Goal: Task Accomplishment & Management: Complete application form

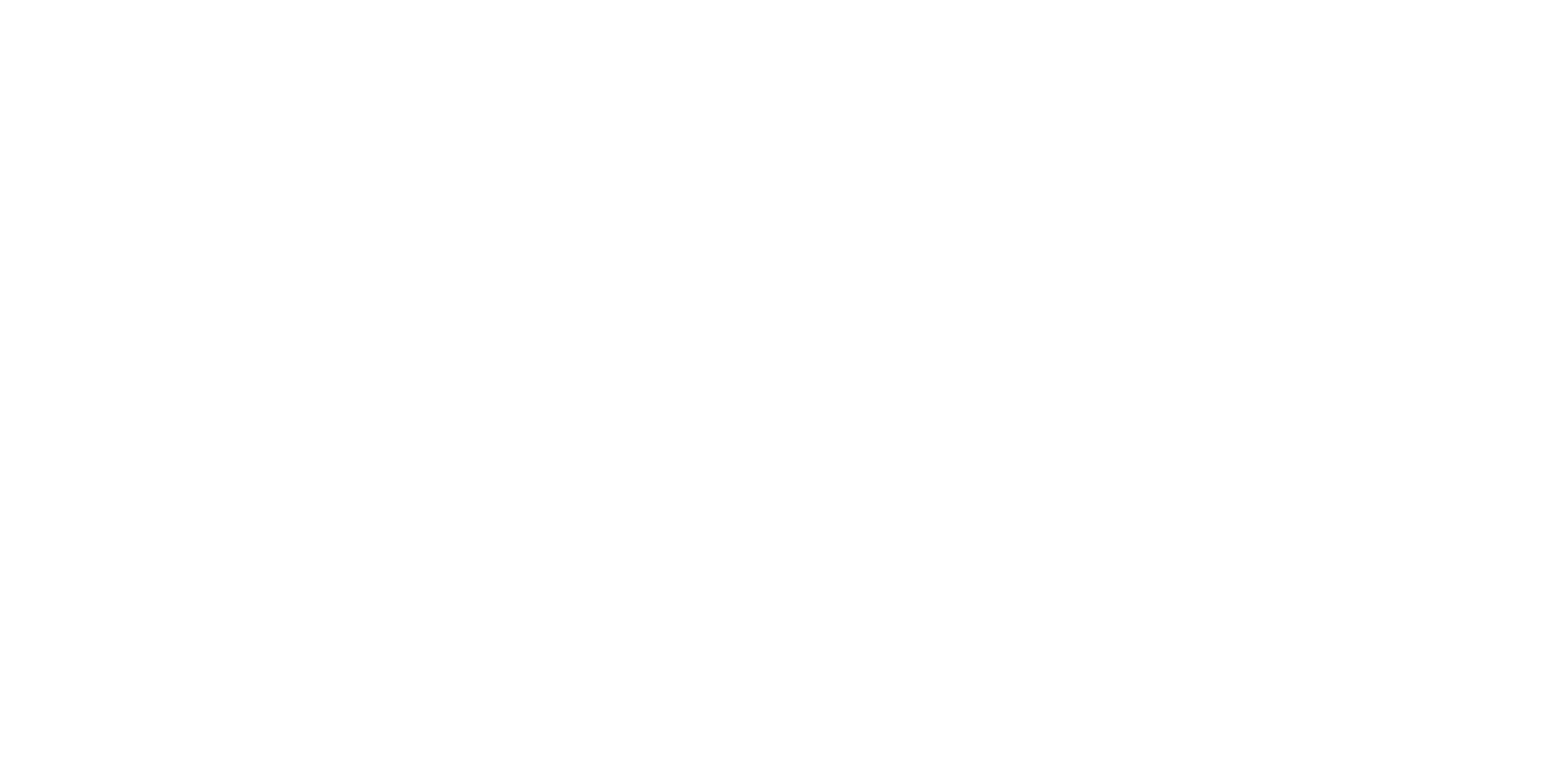
click at [0, 0] on html at bounding box center [0, 0] width 0 height 0
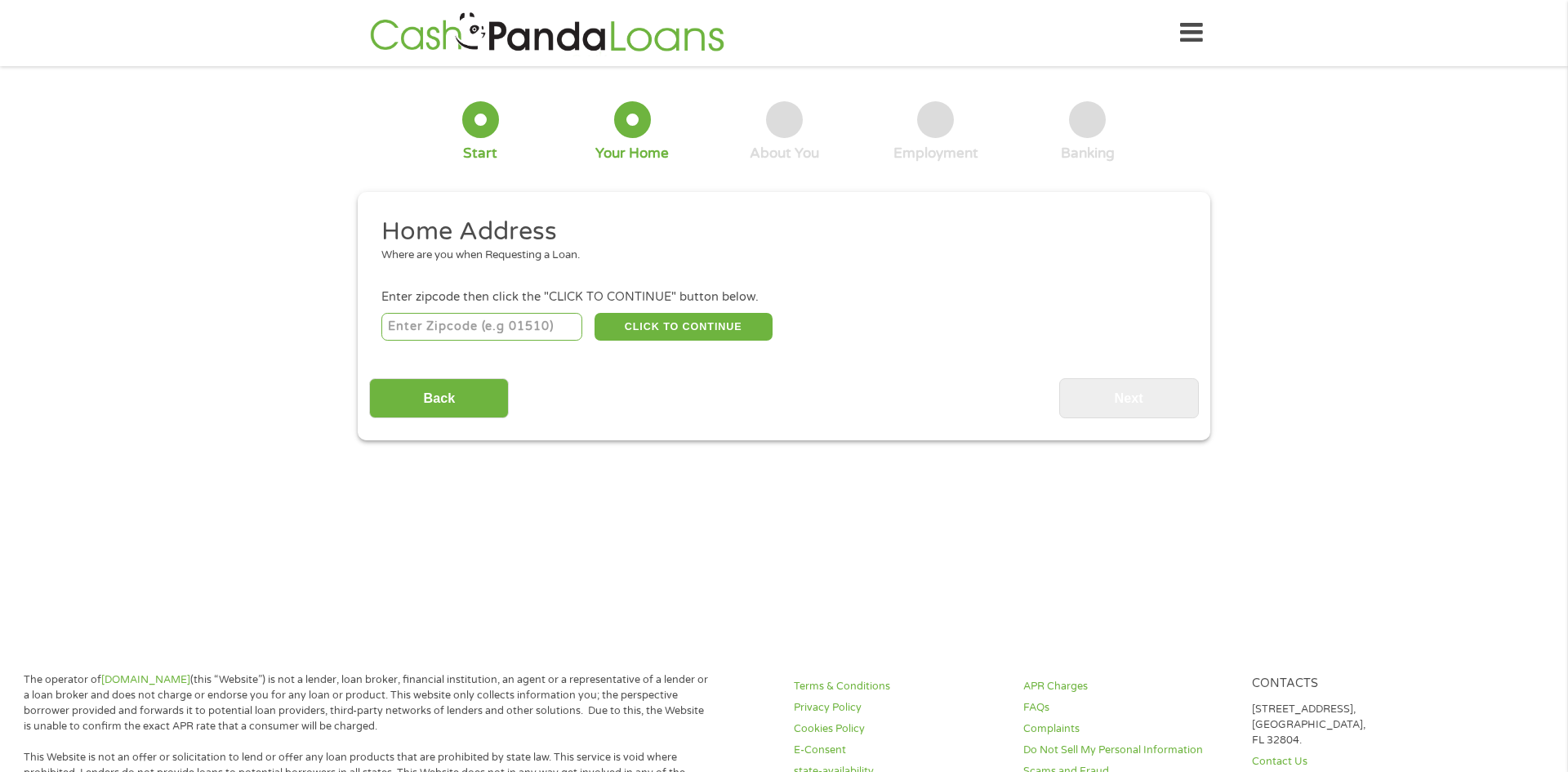
click at [487, 326] on input "number" at bounding box center [482, 327] width 202 height 28
type input "30012"
click at [735, 326] on button "CLICK TO CONTINUE" at bounding box center [683, 327] width 178 height 28
type input "30012"
type input "[PERSON_NAME]"
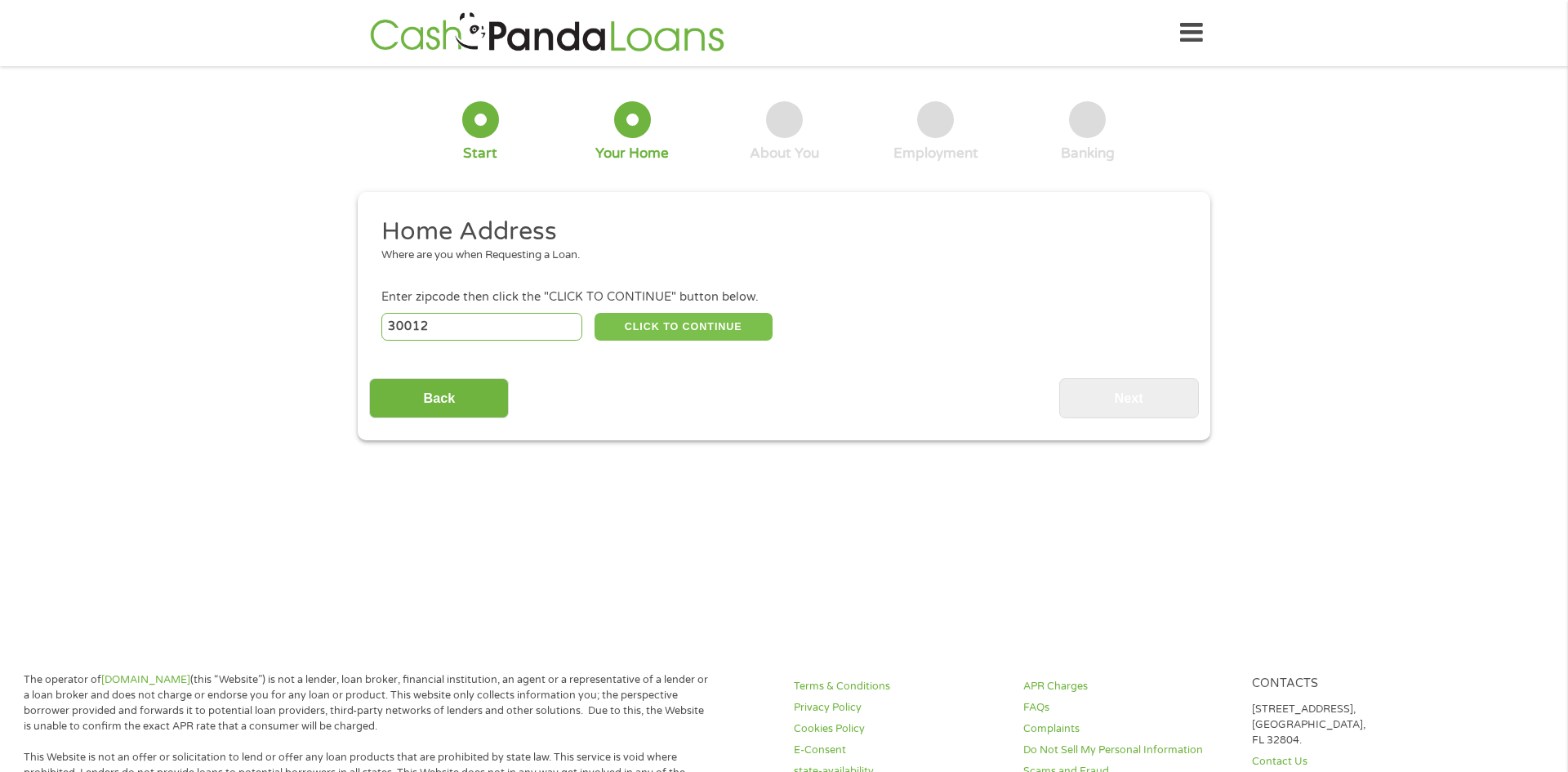
select select "[US_STATE]"
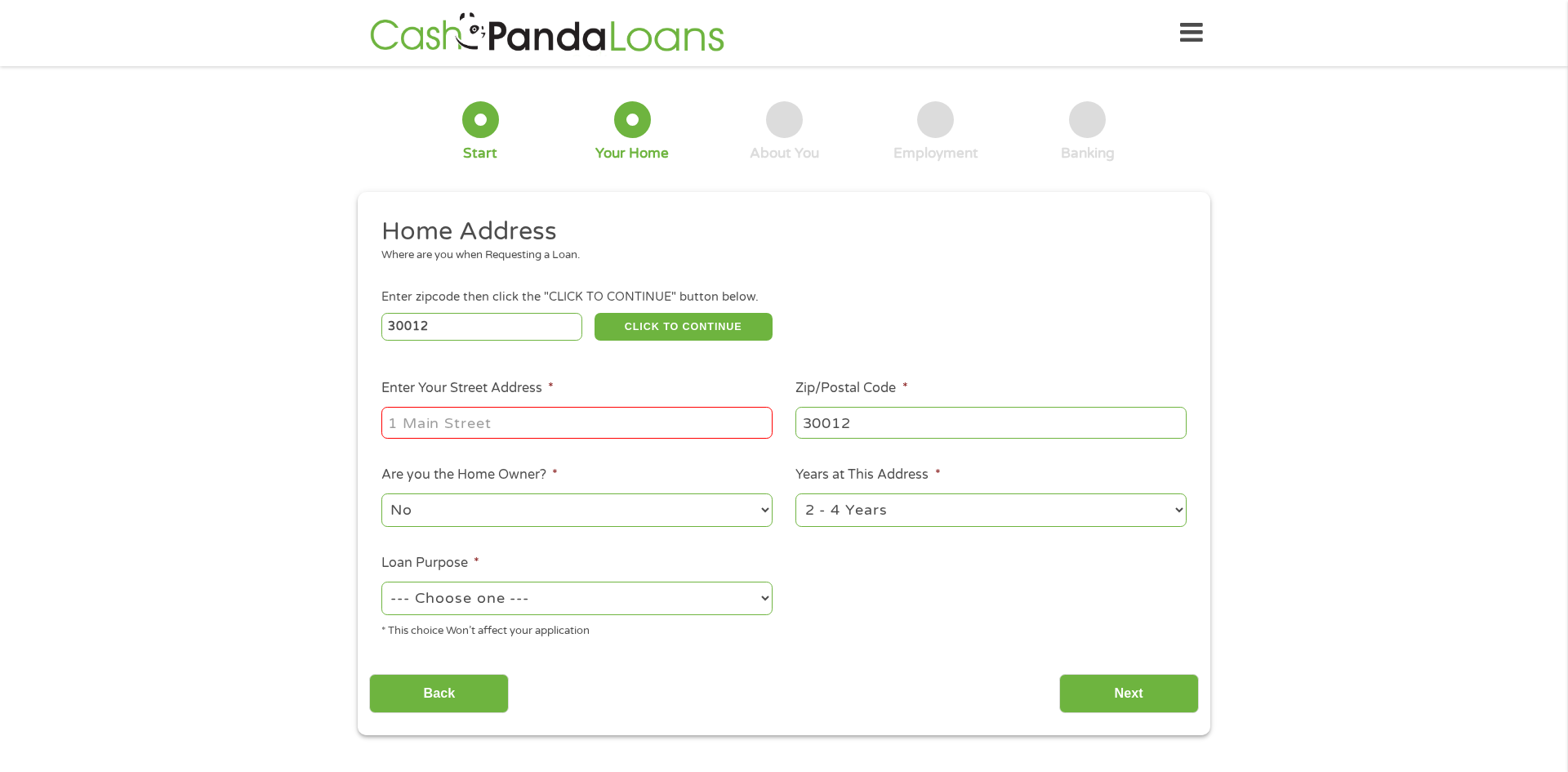
click at [622, 424] on input "Enter Your Street Address *" at bounding box center [577, 422] width 391 height 31
click at [585, 418] on input "612" at bounding box center [577, 422] width 391 height 31
click at [730, 473] on li "Are you the Home Owner? * No Yes" at bounding box center [577, 497] width 415 height 65
click at [700, 410] on input "612" at bounding box center [577, 422] width 391 height 31
type input "[STREET_ADDRESS]"
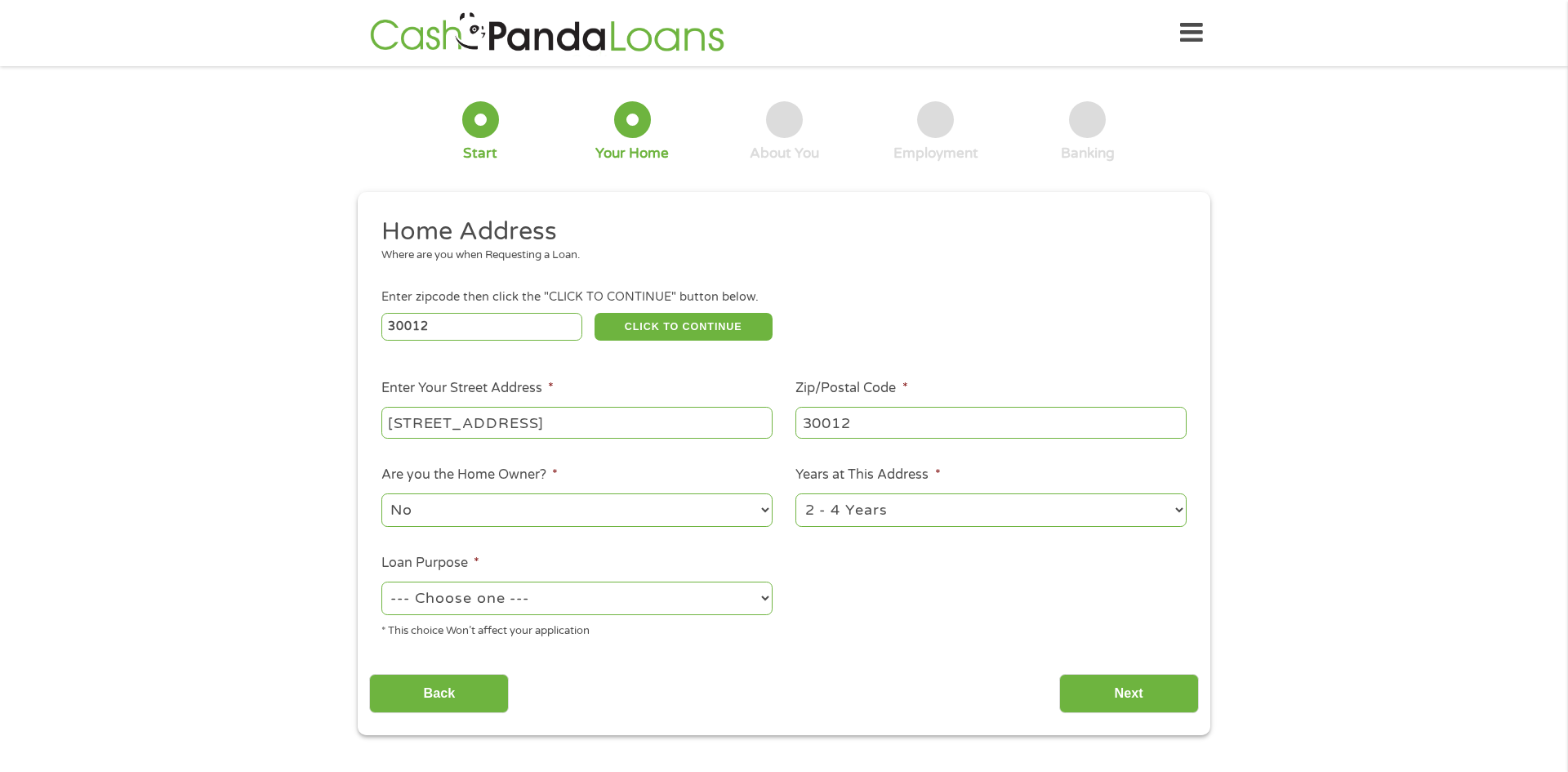
click at [640, 516] on select "No Yes" at bounding box center [577, 509] width 391 height 33
click at [838, 566] on ul "Home Address Where are you when Requesting a Loan. Enter zipcode then click the…" at bounding box center [783, 434] width 829 height 436
click at [655, 607] on select "--- Choose one --- Pay Bills Debt Consolidation Home Improvement Major Purchase…" at bounding box center [577, 598] width 391 height 33
select select "paybills"
click at [382, 584] on select "--- Choose one --- Pay Bills Debt Consolidation Home Improvement Major Purchase…" at bounding box center [577, 598] width 391 height 33
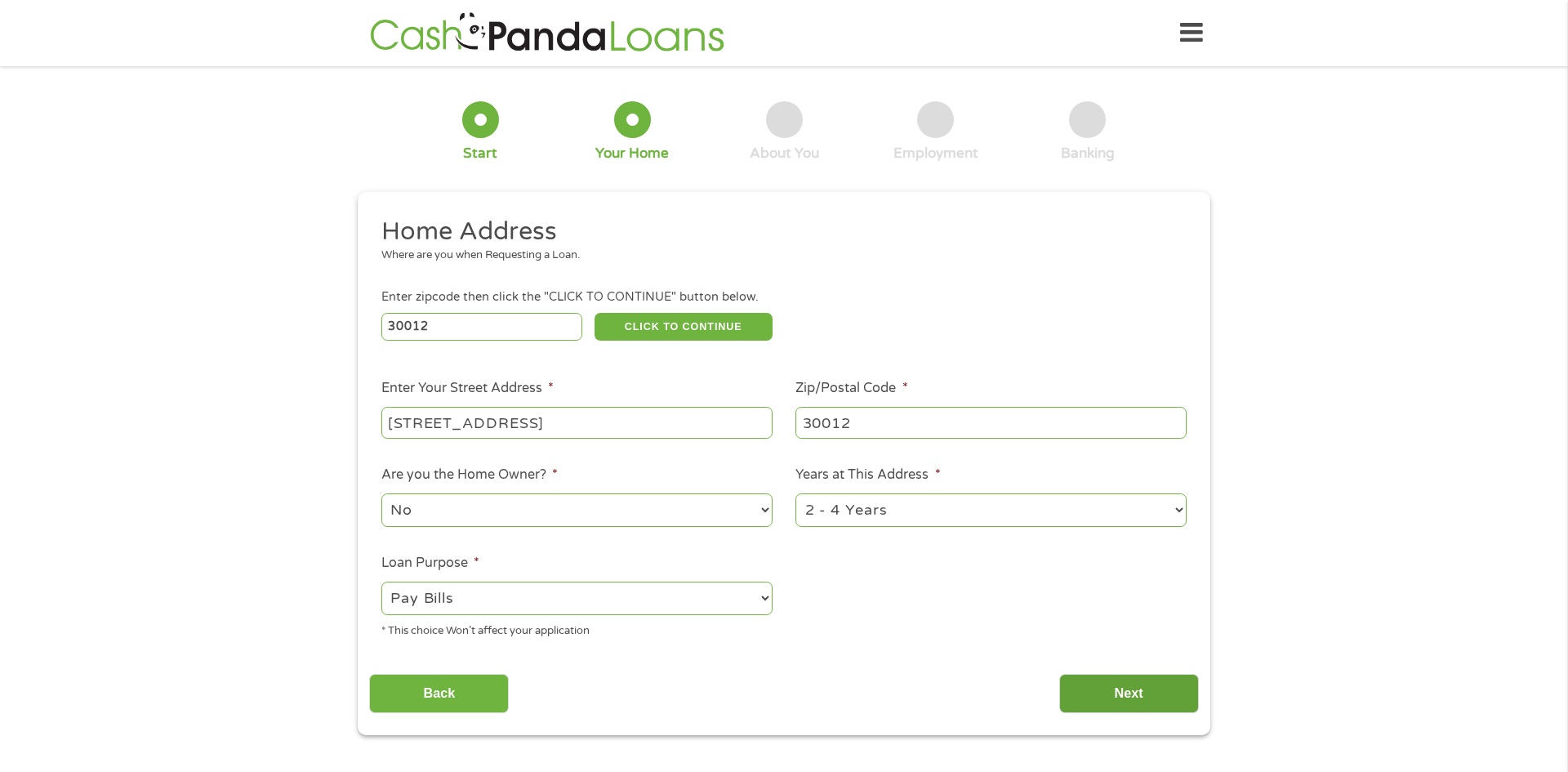
click at [1148, 698] on input "Next" at bounding box center [1128, 694] width 140 height 40
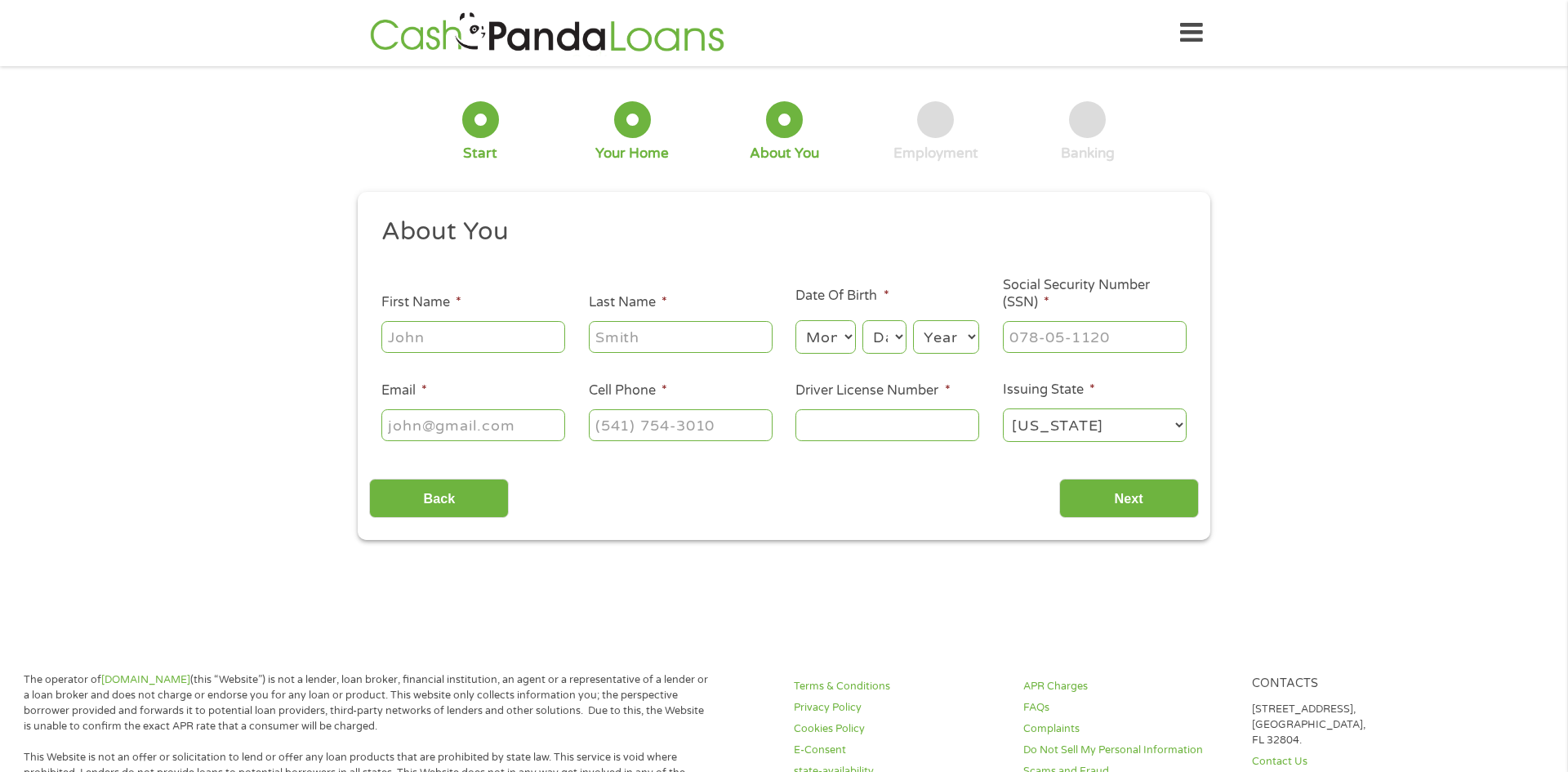
scroll to position [7, 7]
click at [539, 339] on input "First Name *" at bounding box center [473, 336] width 184 height 31
type input "[PERSON_NAME]"
